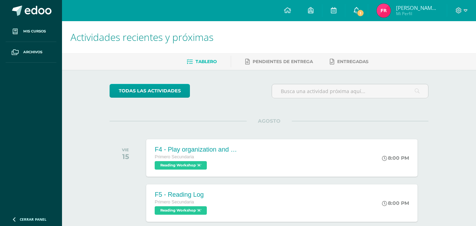
click at [366, 9] on link "1" at bounding box center [356, 10] width 23 height 21
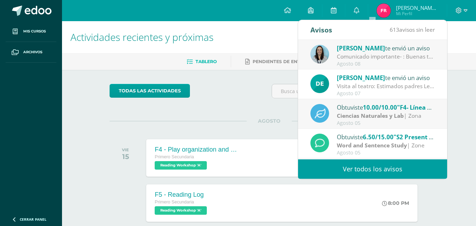
click at [423, 53] on div "Comunicado importante- : Buenas tardes estimados padres de familia, Les compart…" at bounding box center [386, 56] width 98 height 8
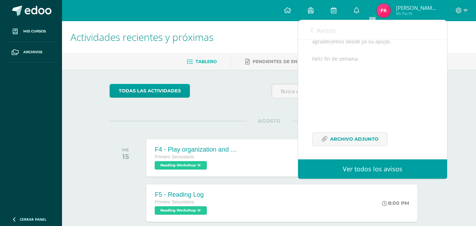
scroll to position [103, 0]
click at [329, 136] on link "Archivo Adjunto" at bounding box center [349, 137] width 75 height 14
click at [365, 14] on link "0" at bounding box center [356, 10] width 23 height 21
click at [359, 11] on icon at bounding box center [356, 10] width 6 height 6
click at [316, 29] on link "Avisos" at bounding box center [322, 30] width 25 height 20
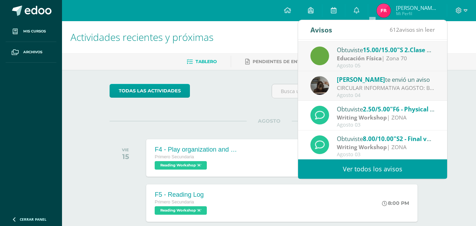
scroll to position [117, 0]
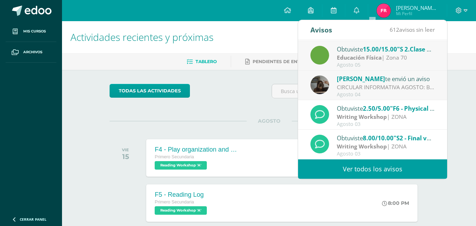
click at [395, 170] on link "Ver todos los avisos" at bounding box center [372, 168] width 149 height 19
click at [376, 167] on link "Ver todos los avisos" at bounding box center [372, 168] width 149 height 19
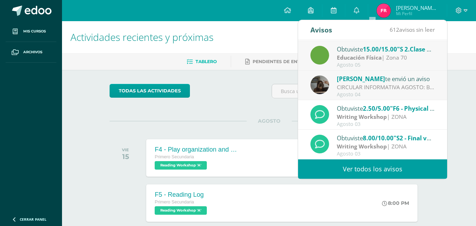
drag, startPoint x: 376, startPoint y: 167, endPoint x: 402, endPoint y: 27, distance: 142.2
click at [402, 27] on div "Avisos 612 avisos sin leer Avisos [PERSON_NAME] te envió un aviso Comunicado im…" at bounding box center [372, 99] width 149 height 158
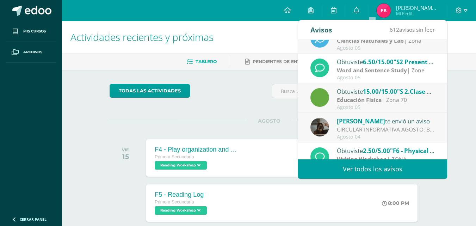
scroll to position [55, 0]
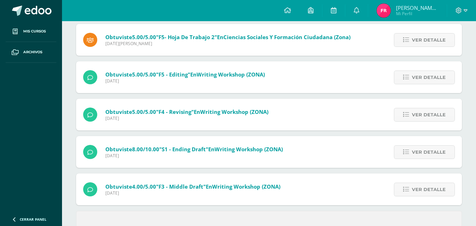
scroll to position [288, 0]
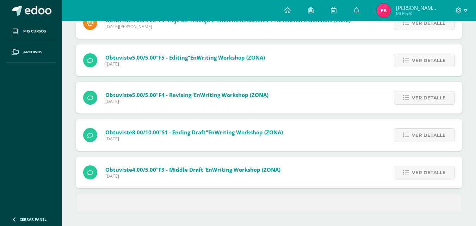
drag, startPoint x: 481, startPoint y: 68, endPoint x: 481, endPoint y: 209, distance: 141.2
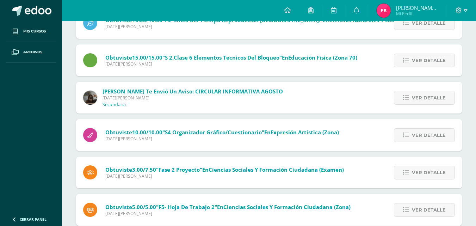
scroll to position [85, 0]
